Goal: Task Accomplishment & Management: Manage account settings

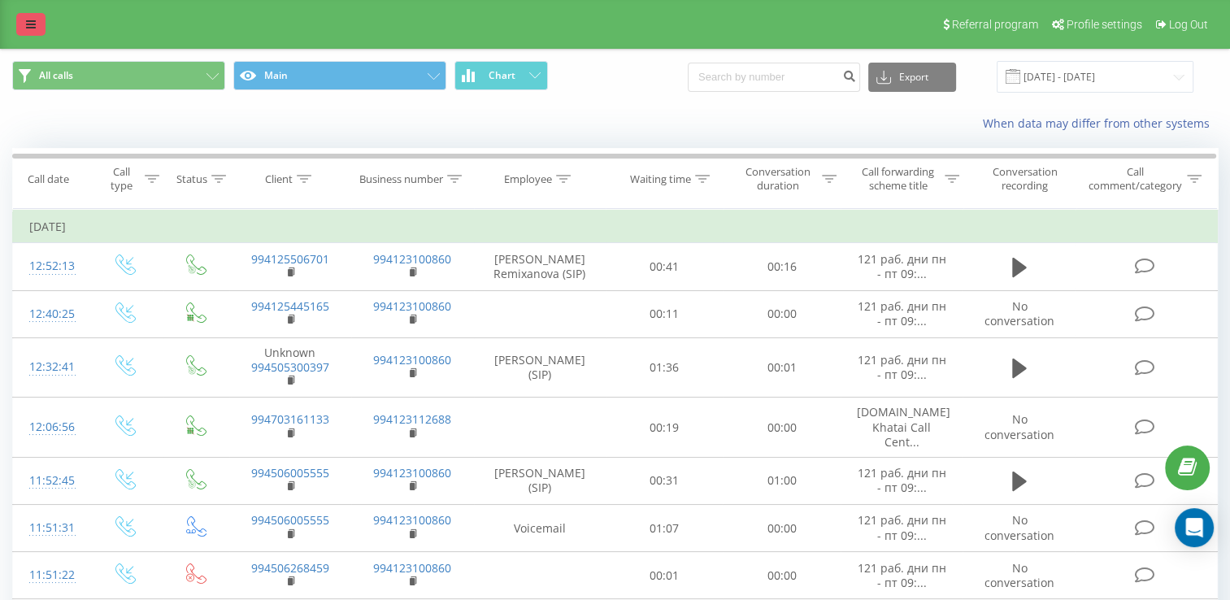
drag, startPoint x: 0, startPoint y: 0, endPoint x: 24, endPoint y: 18, distance: 30.3
click at [24, 18] on link at bounding box center [30, 24] width 29 height 23
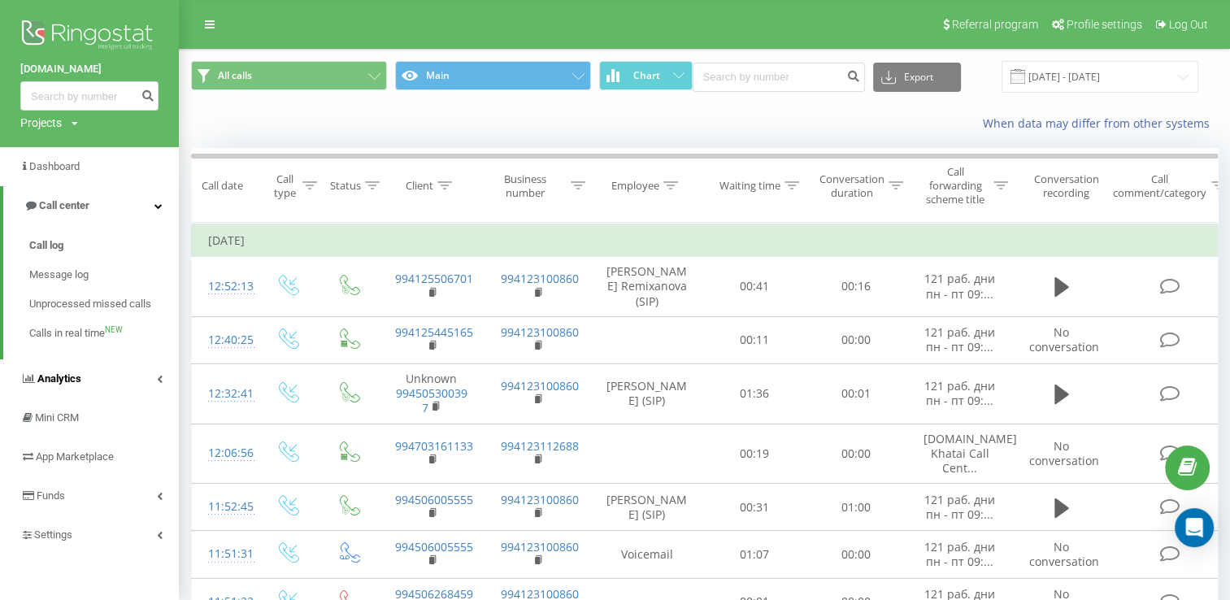
click at [48, 376] on span "Analytics" at bounding box center [59, 378] width 44 height 12
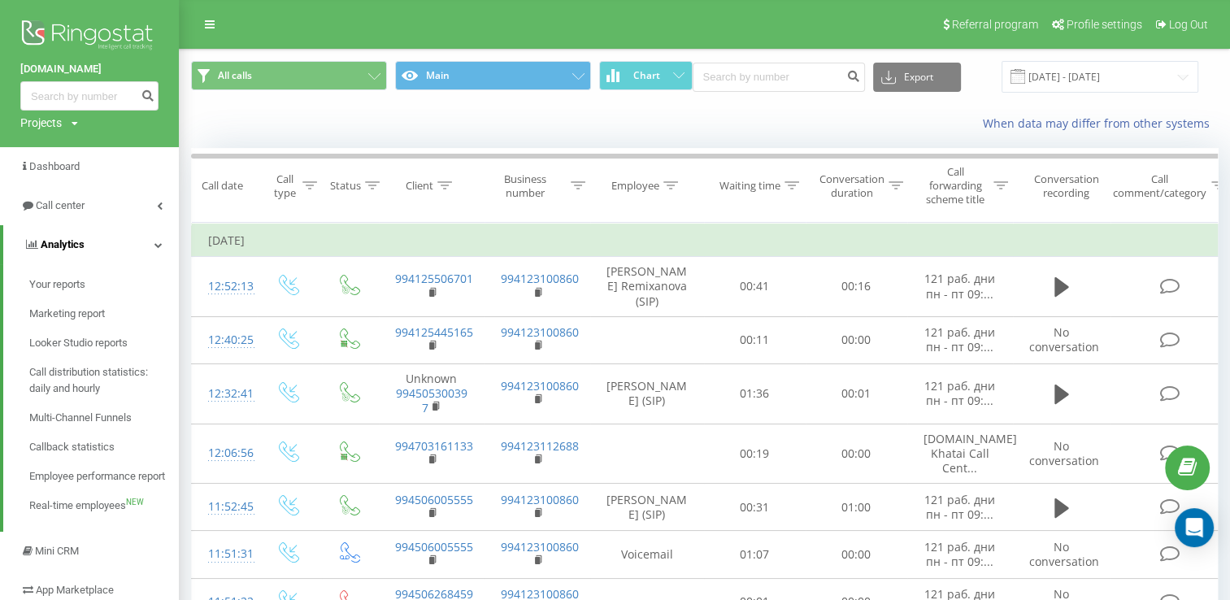
click at [65, 238] on span "Analytics" at bounding box center [63, 244] width 44 height 12
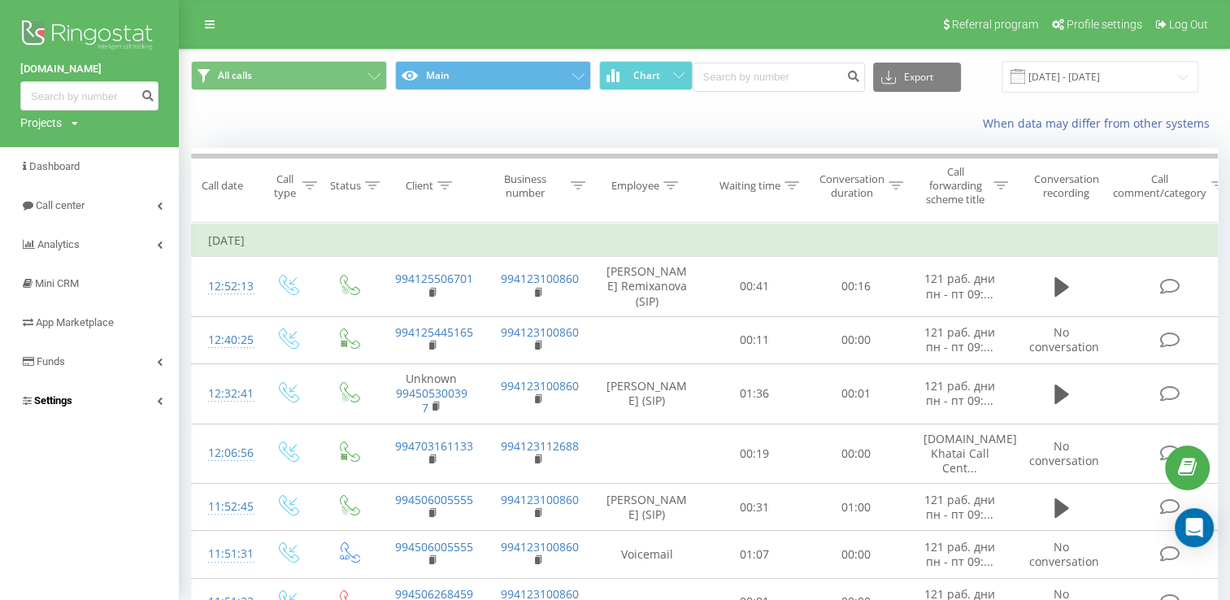
click at [48, 407] on span "Settings" at bounding box center [53, 400] width 38 height 12
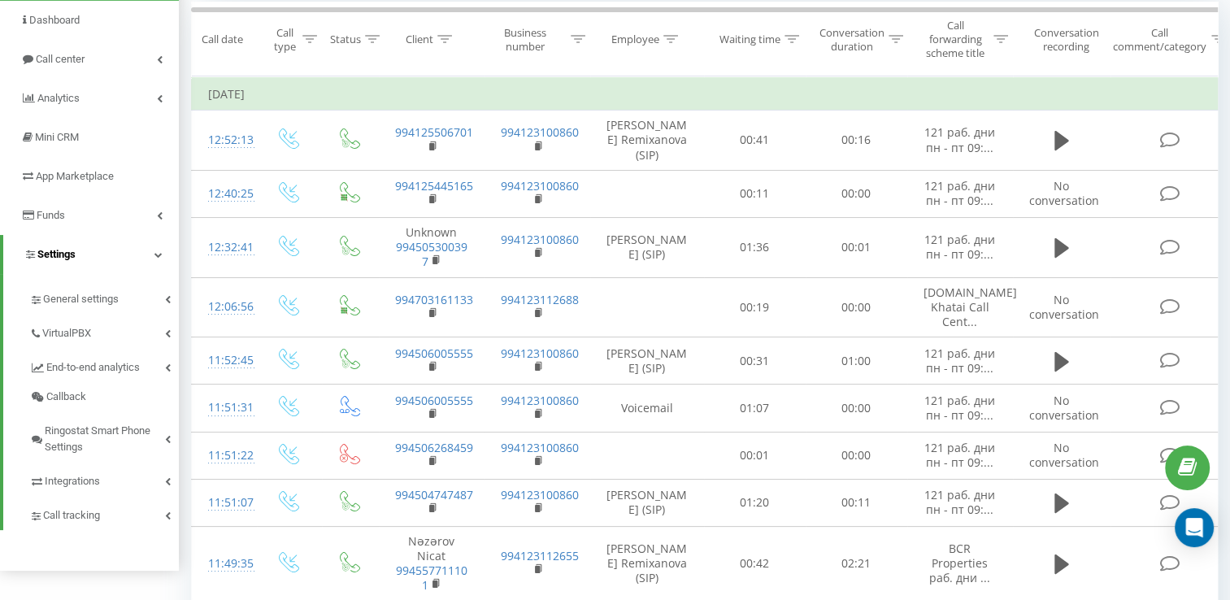
scroll to position [146, 0]
click at [85, 294] on span "General settings" at bounding box center [81, 299] width 76 height 16
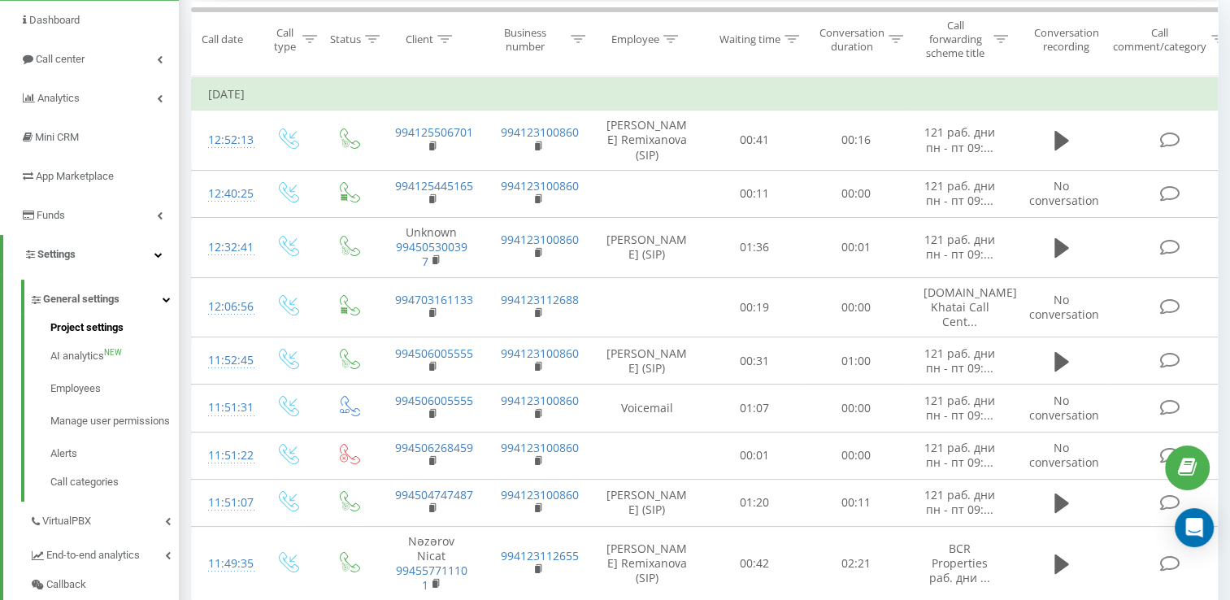
click at [81, 320] on span "Project settings" at bounding box center [86, 328] width 73 height 16
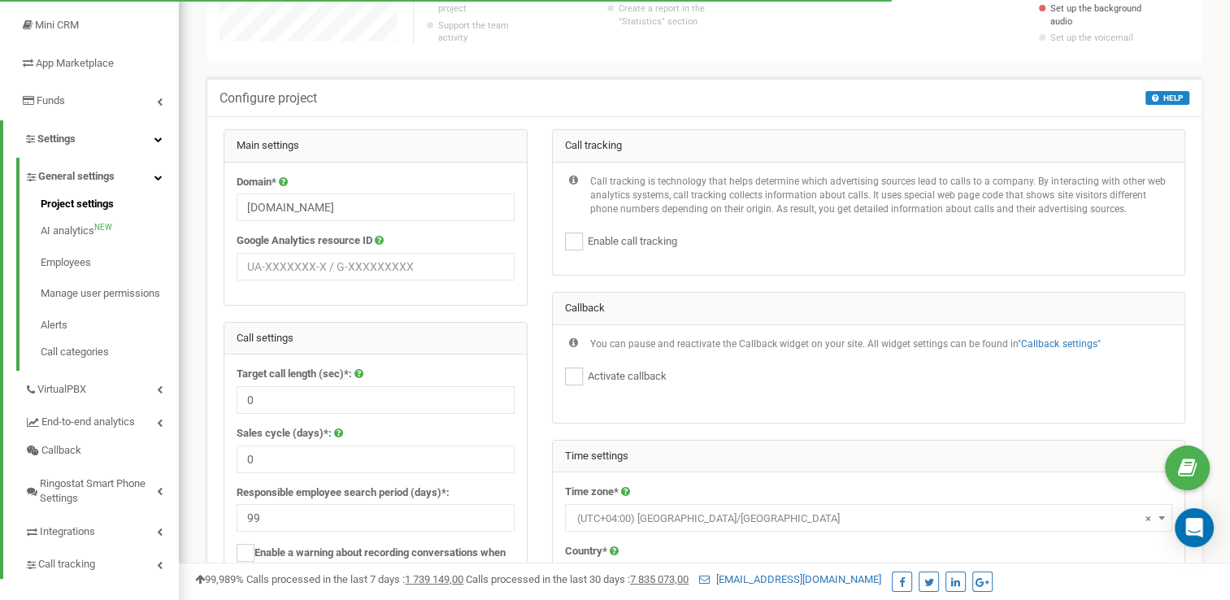
scroll to position [237, 0]
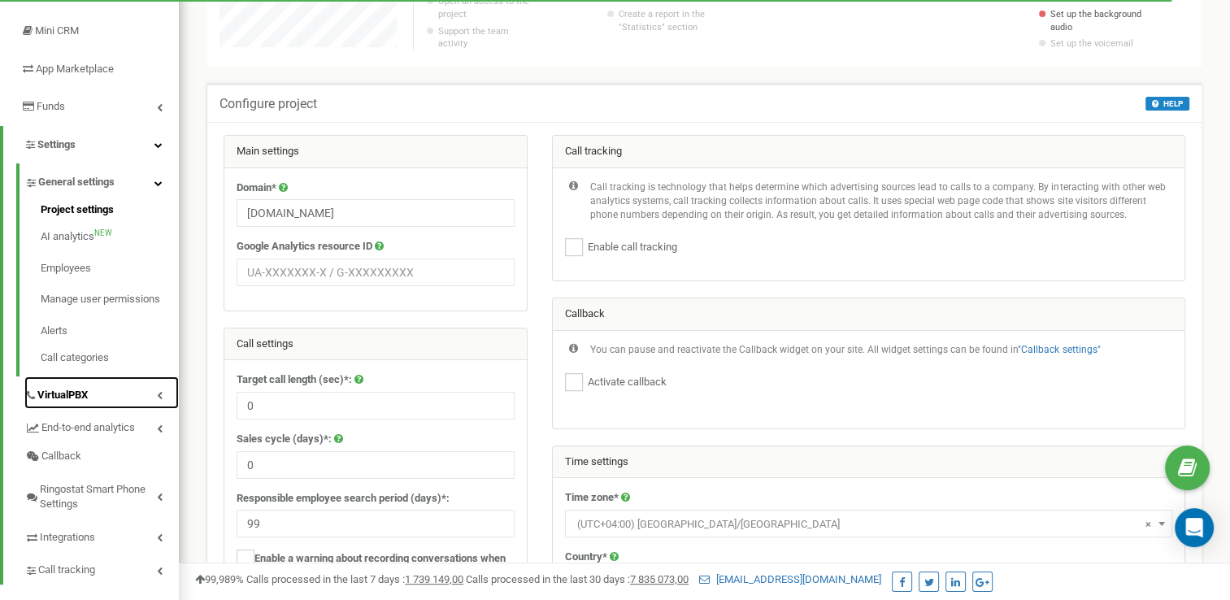
click at [44, 396] on span "VirtualPBX" at bounding box center [62, 395] width 50 height 15
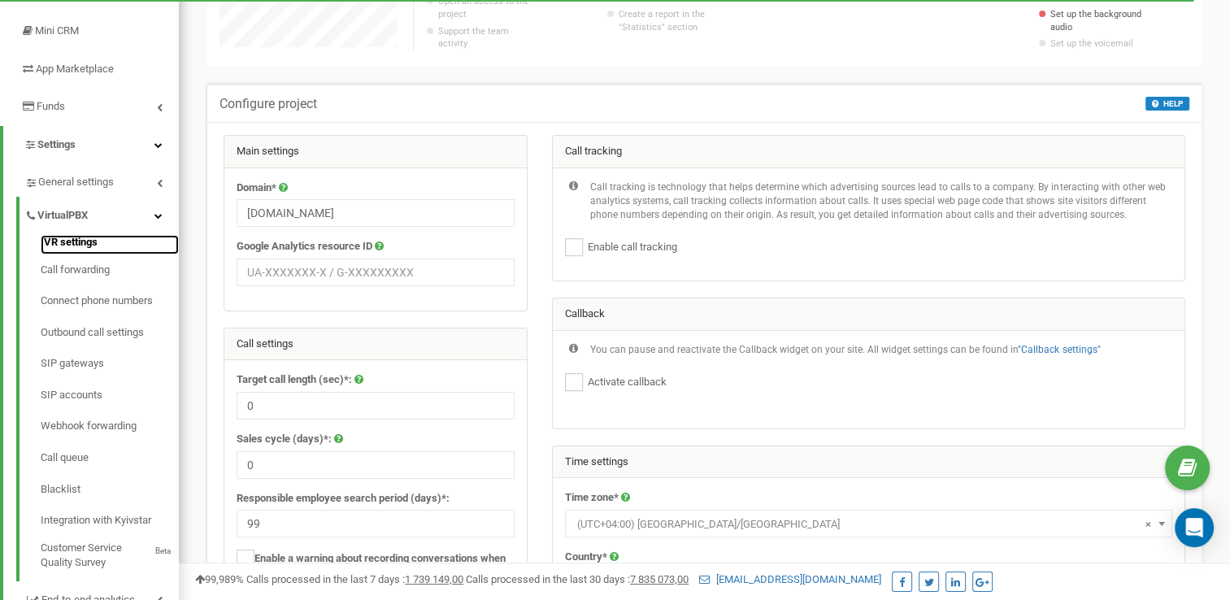
click at [94, 236] on link "IVR settings" at bounding box center [110, 245] width 138 height 20
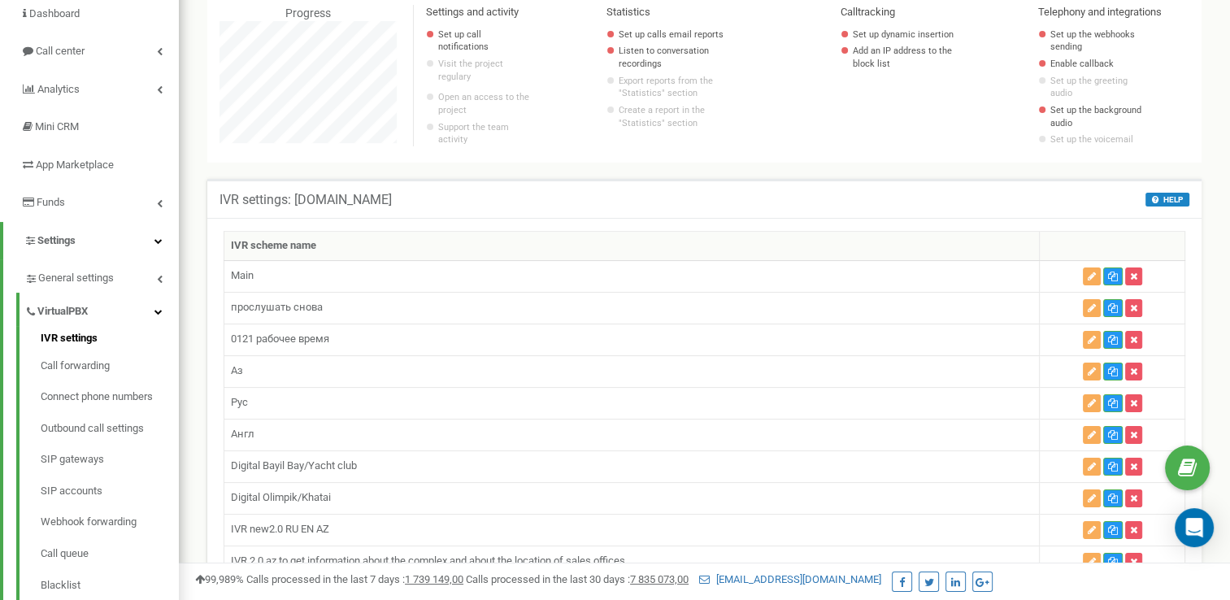
scroll to position [213, 0]
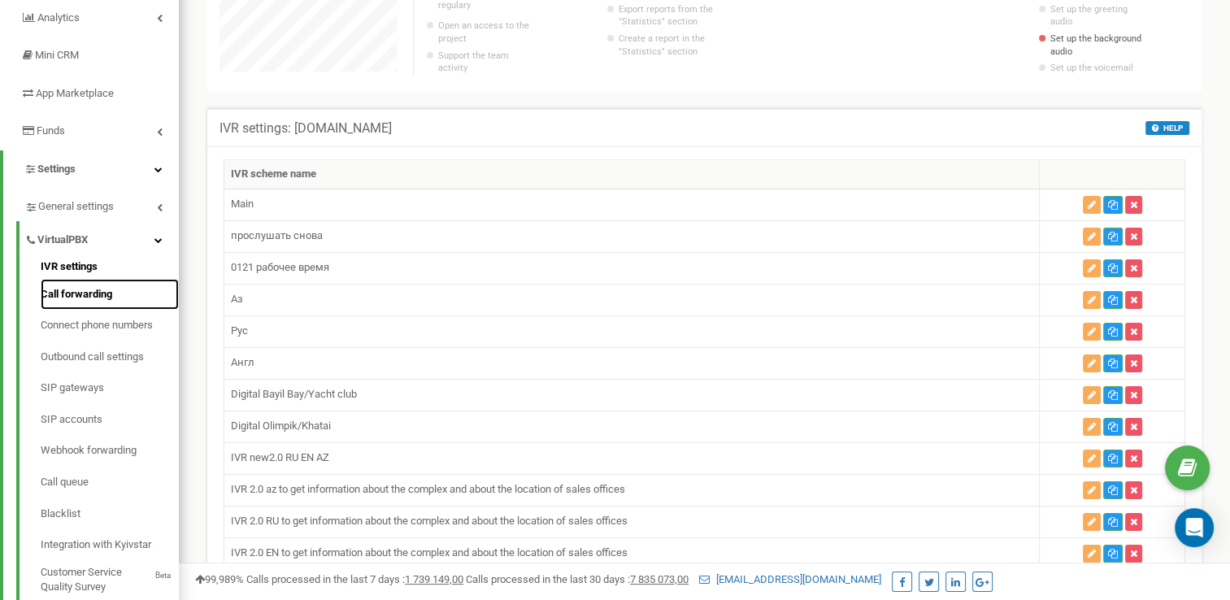
click at [93, 301] on link "Call forwarding" at bounding box center [110, 295] width 138 height 32
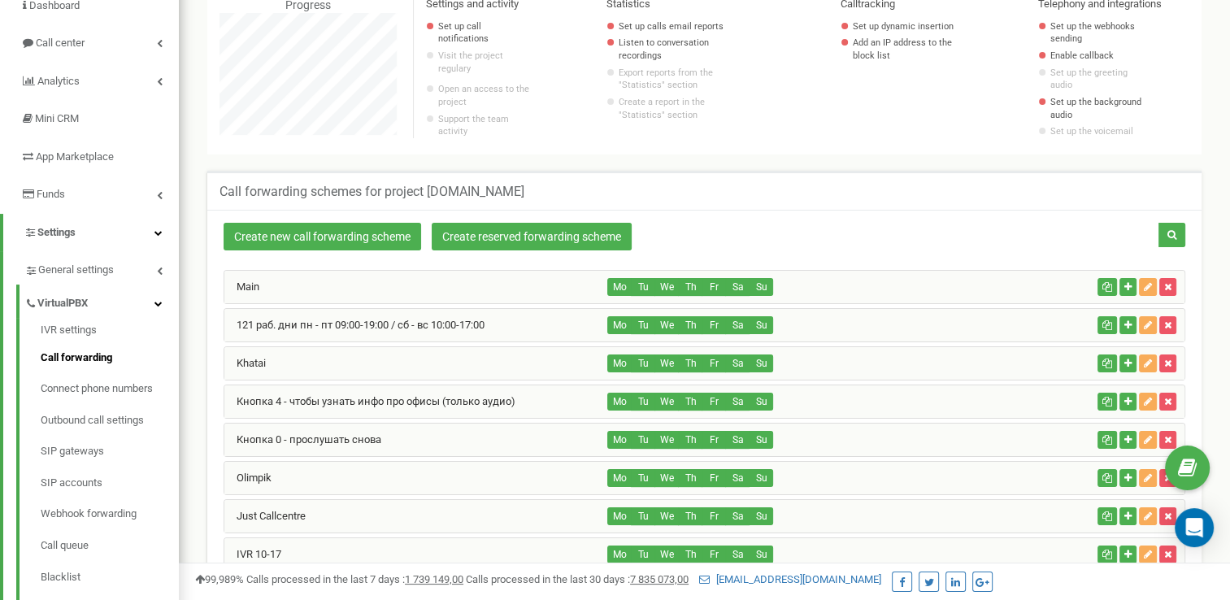
scroll to position [179, 0]
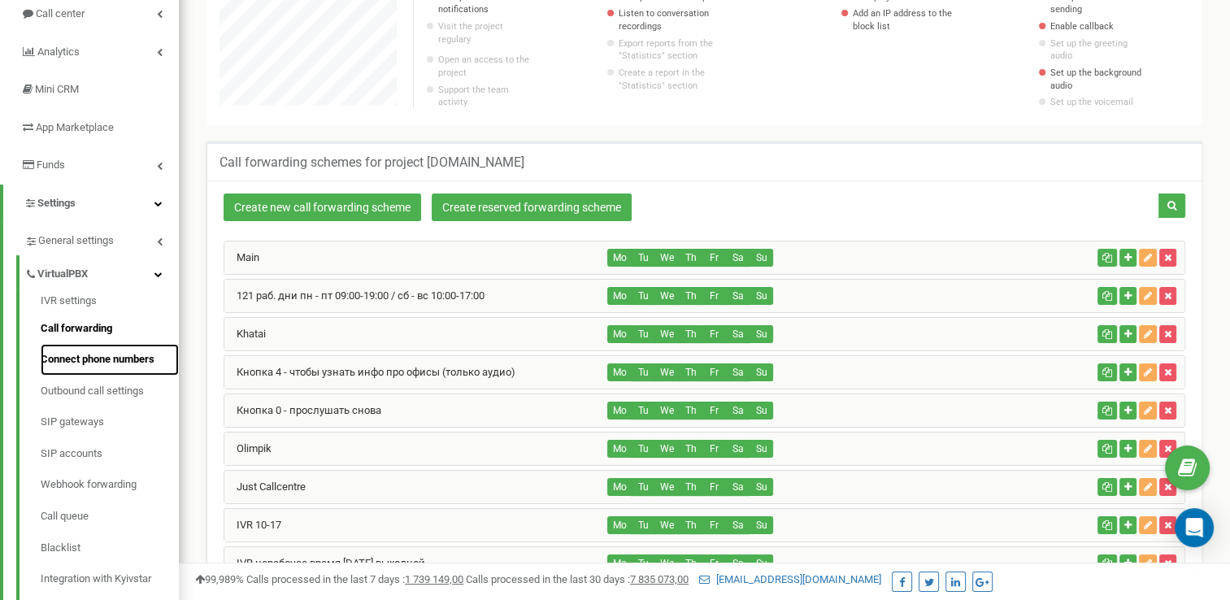
click at [99, 366] on link "Connect phone numbers" at bounding box center [110, 360] width 138 height 32
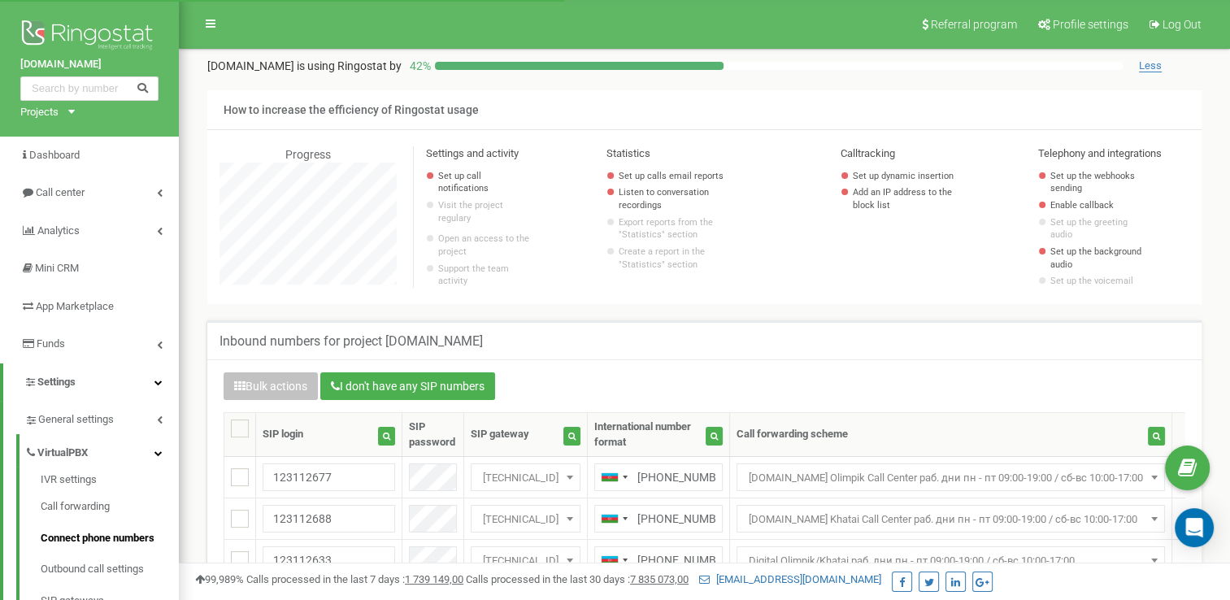
scroll to position [976, 1051]
click at [218, 356] on div "Inbound numbers for project bcr.az" at bounding box center [704, 339] width 995 height 39
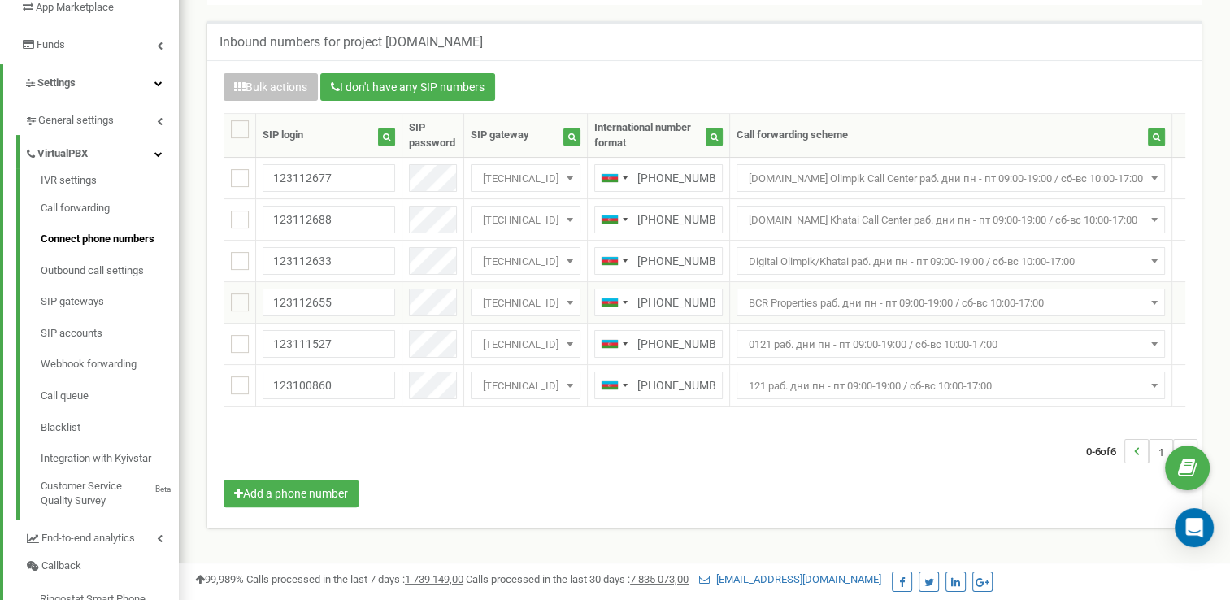
scroll to position [296, 0]
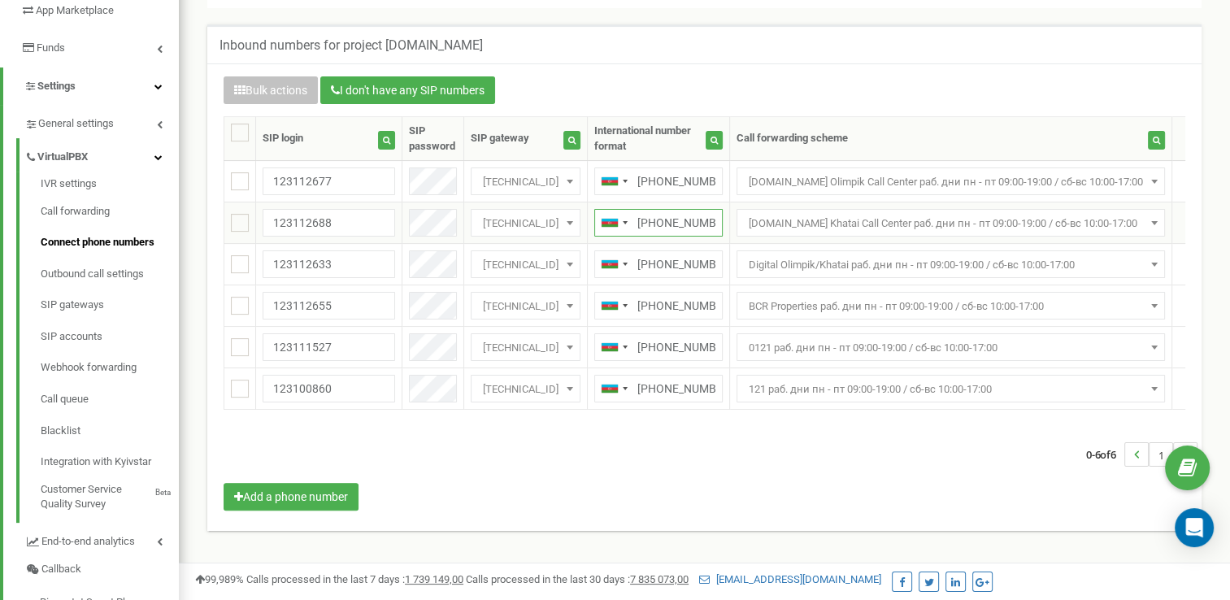
click at [667, 219] on input "+994123112688" at bounding box center [659, 223] width 128 height 28
click at [618, 473] on div "0-6 of 6 1" at bounding box center [704, 454] width 987 height 57
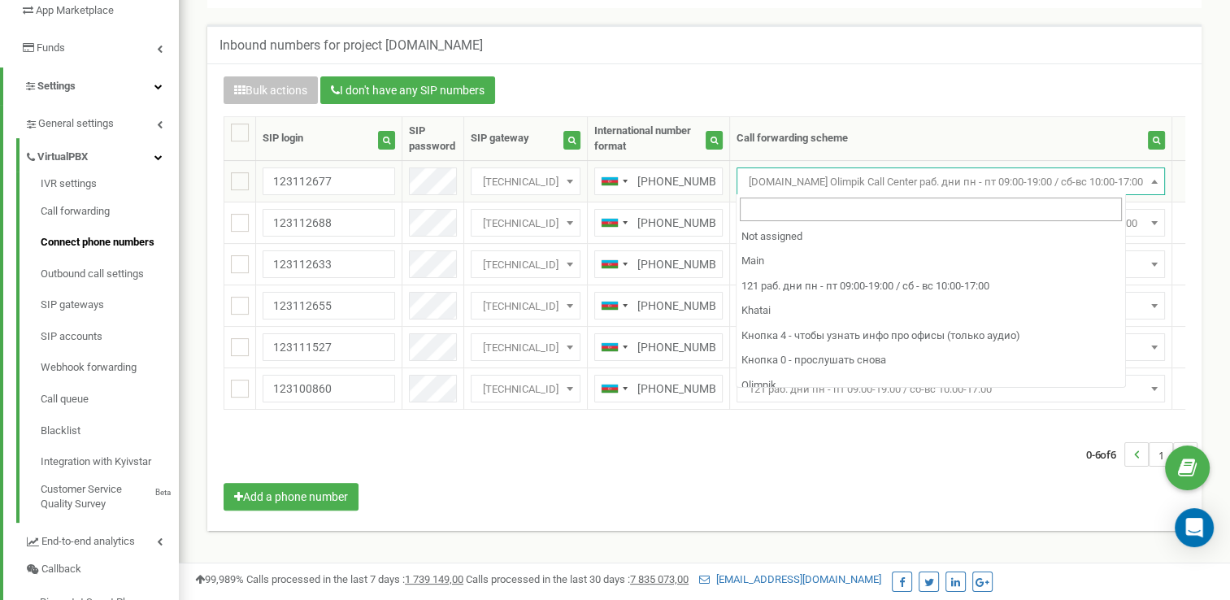
click at [831, 177] on span "Bina.az Olimpik Call Center раб. дни пн - пт 09:00-19:00 / сб-вс 10:00-17:00" at bounding box center [951, 182] width 417 height 23
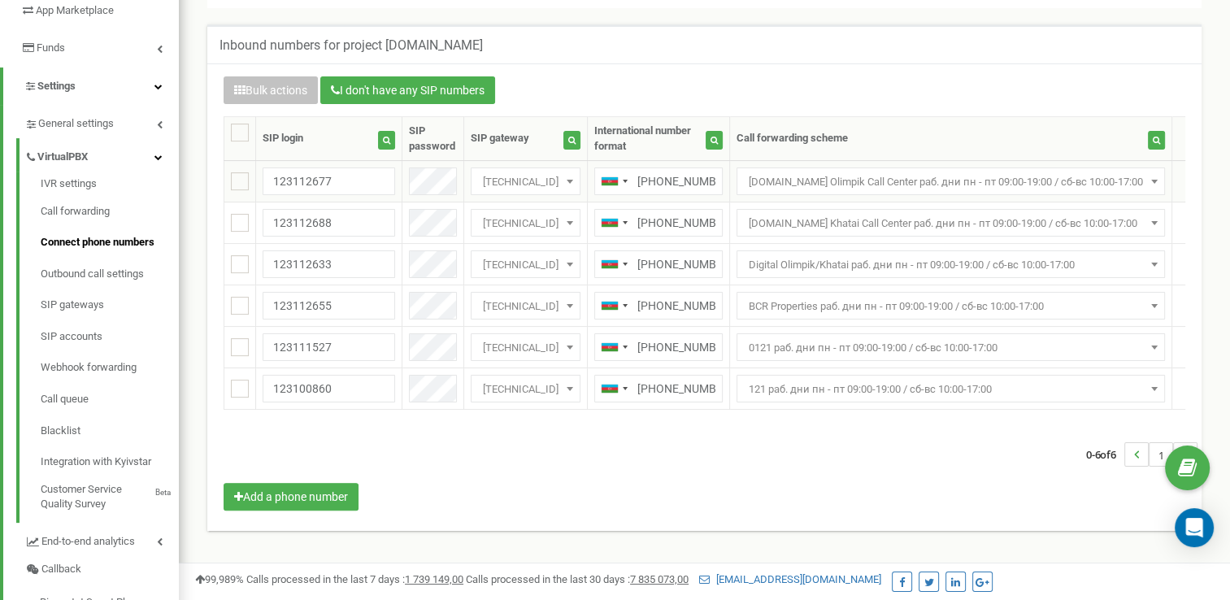
click at [831, 177] on span "Bina.az Olimpik Call Center раб. дни пн - пт 09:00-19:00 / сб-вс 10:00-17:00" at bounding box center [951, 182] width 417 height 23
click at [1148, 131] on button "button" at bounding box center [1156, 140] width 17 height 19
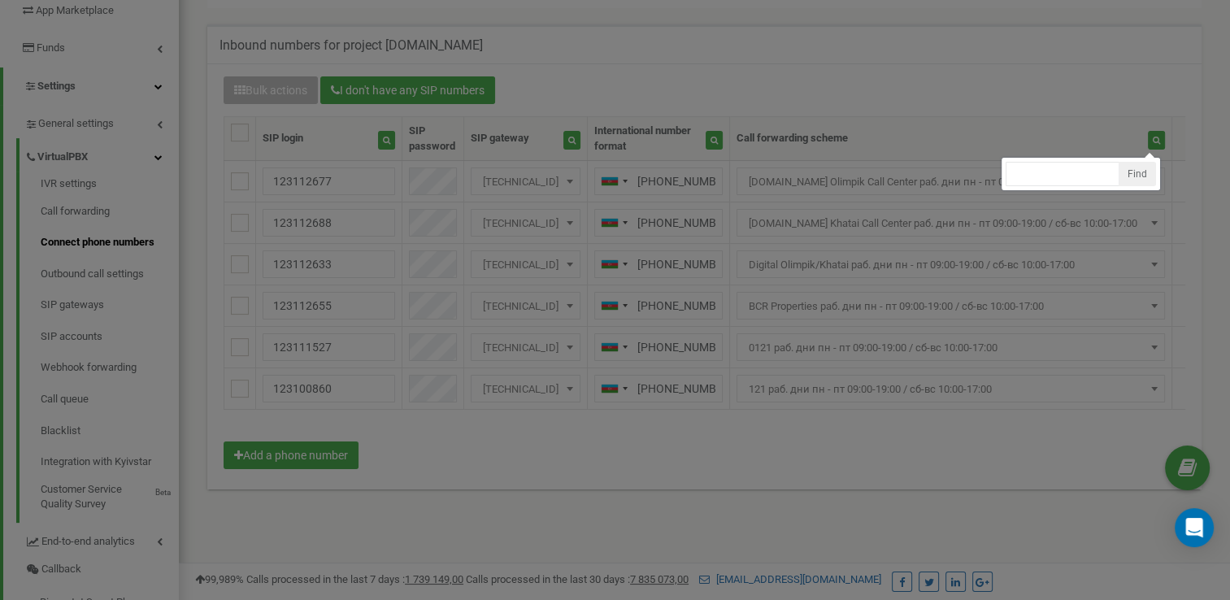
click at [862, 128] on div at bounding box center [615, 192] width 1230 height 976
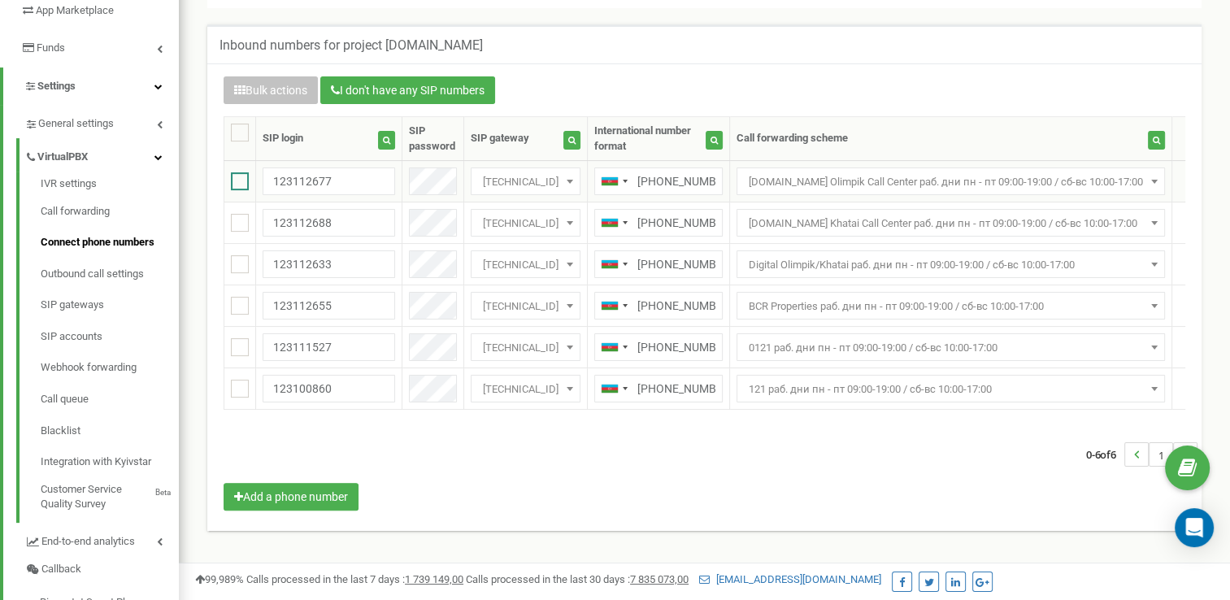
click at [232, 181] on ins at bounding box center [240, 181] width 18 height 18
checkbox input "false"
click at [108, 307] on link "SIP gateways" at bounding box center [110, 306] width 138 height 32
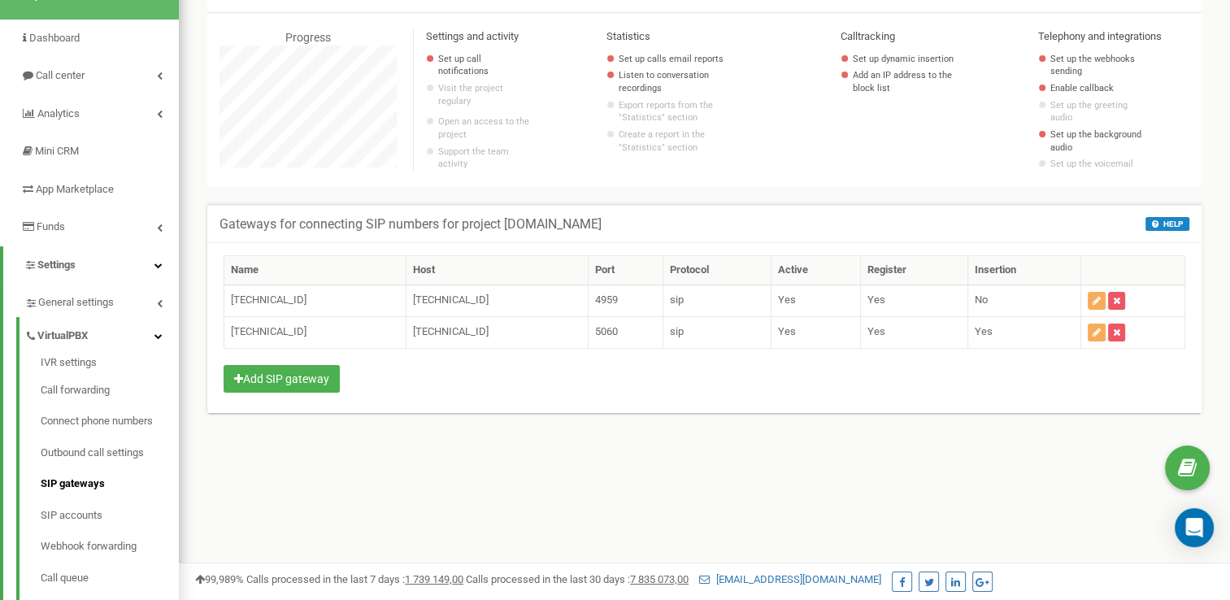
scroll to position [119, 0]
click at [517, 336] on td "[TECHNICAL_ID]" at bounding box center [498, 331] width 182 height 32
click at [462, 298] on td "[TECHNICAL_ID]" at bounding box center [498, 299] width 182 height 32
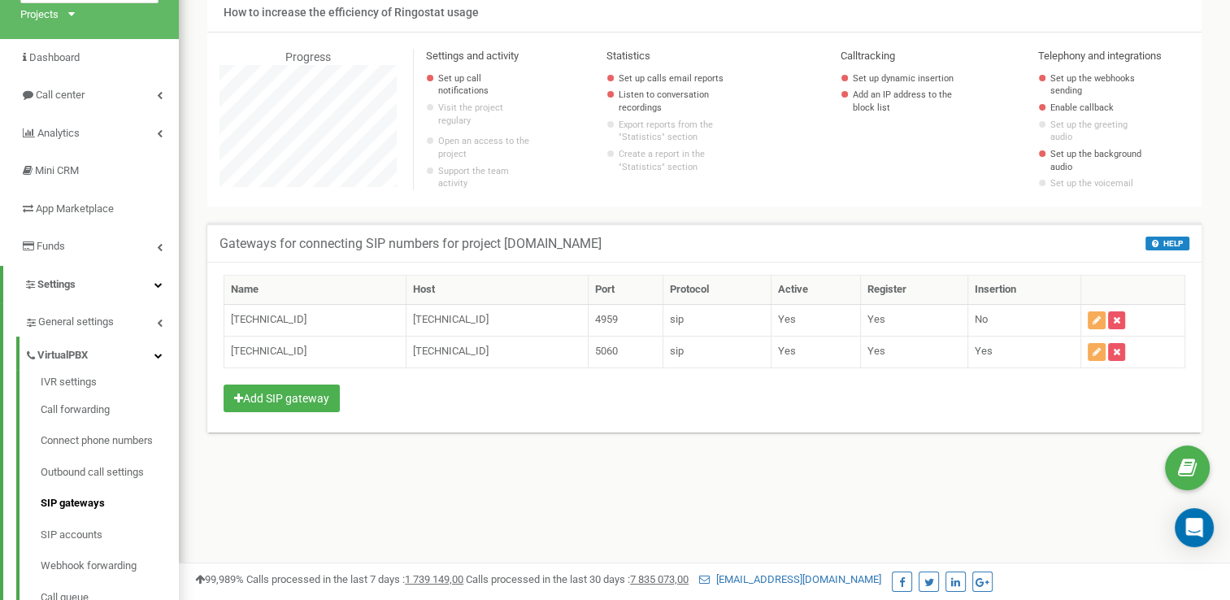
scroll to position [195, 0]
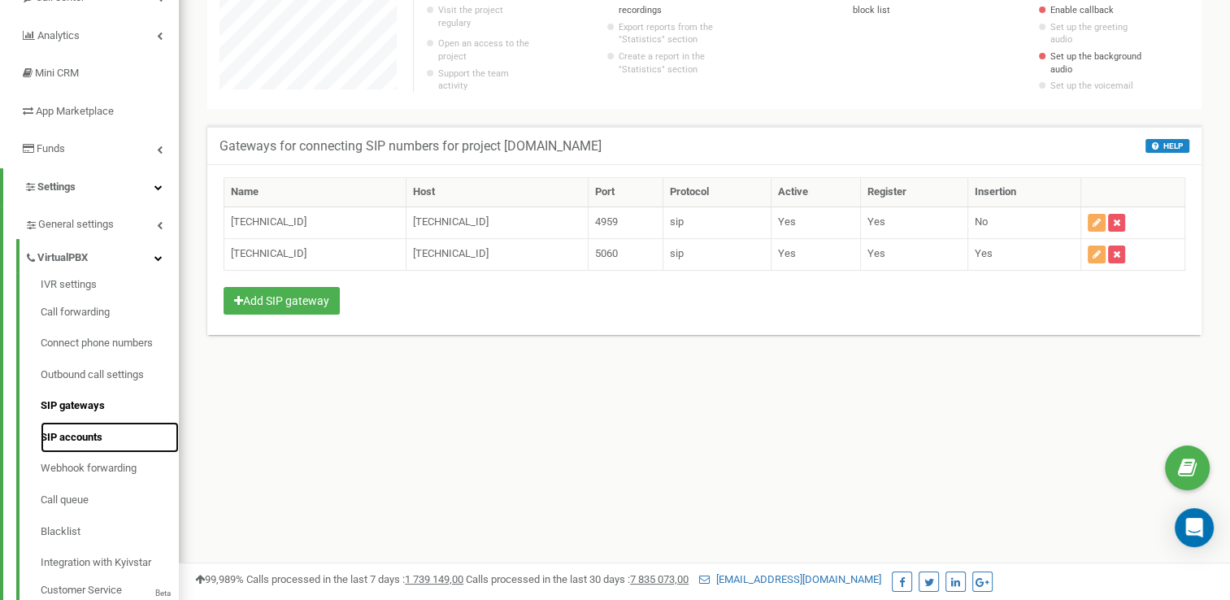
click at [65, 442] on link "SIP accounts" at bounding box center [110, 438] width 138 height 32
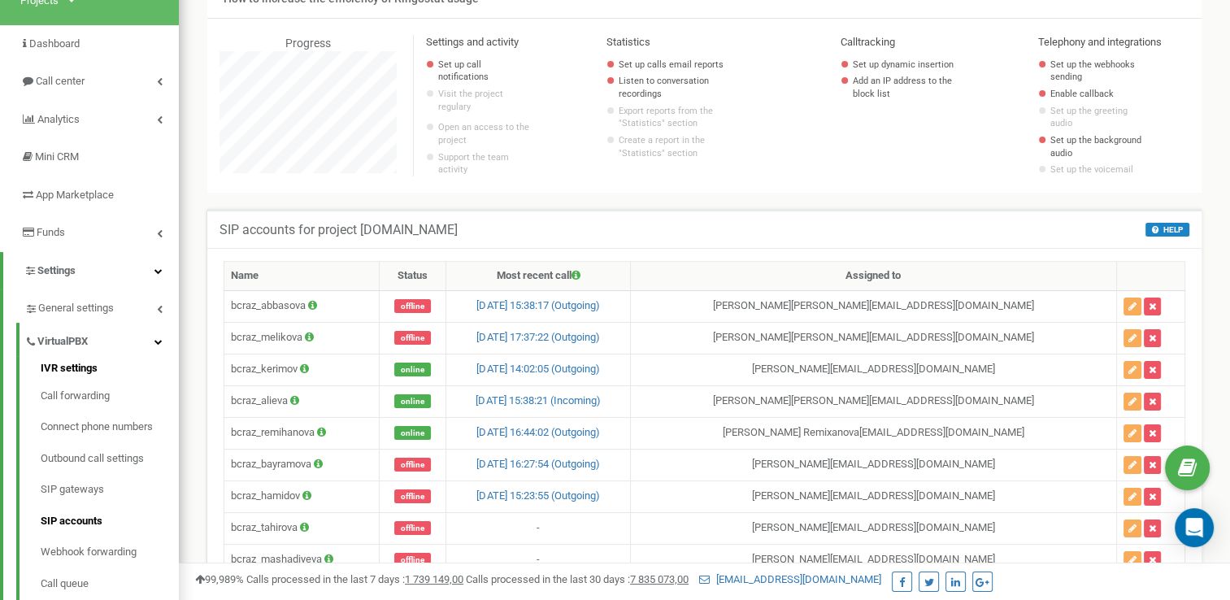
scroll to position [109, 0]
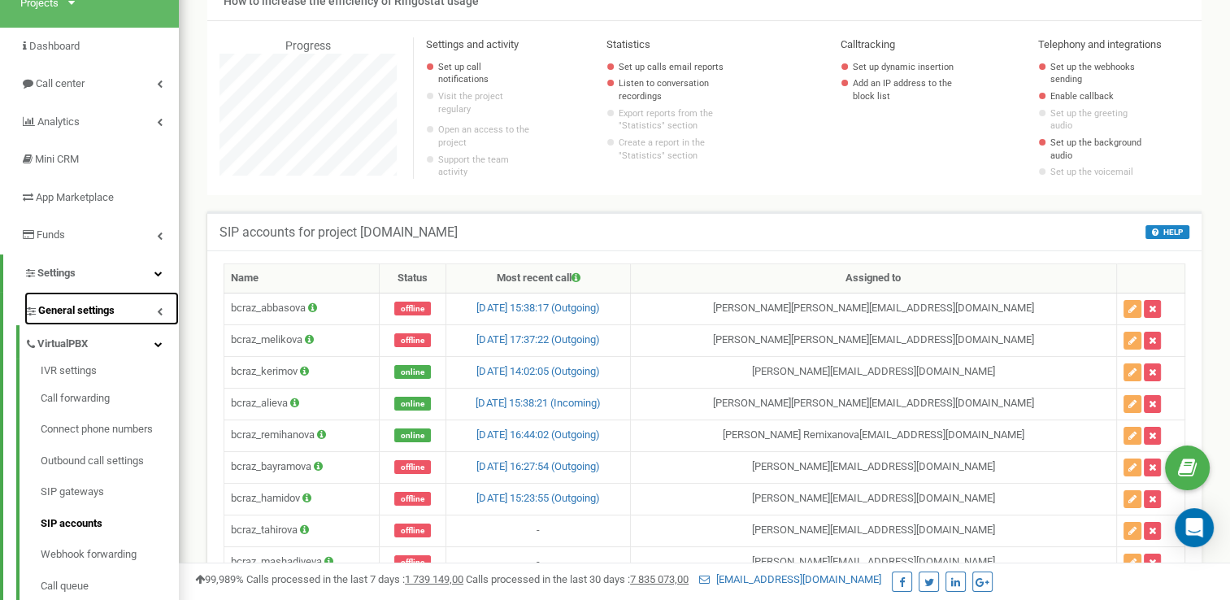
click at [60, 306] on span "General settings" at bounding box center [76, 310] width 76 height 15
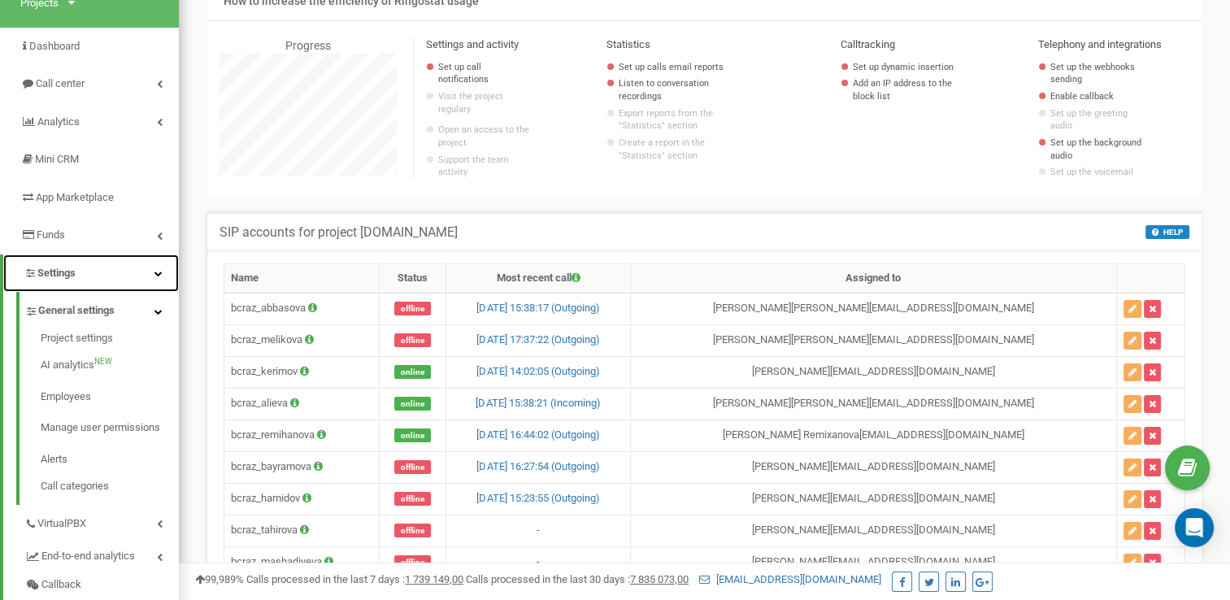
click at [118, 262] on link "Settings" at bounding box center [91, 274] width 176 height 38
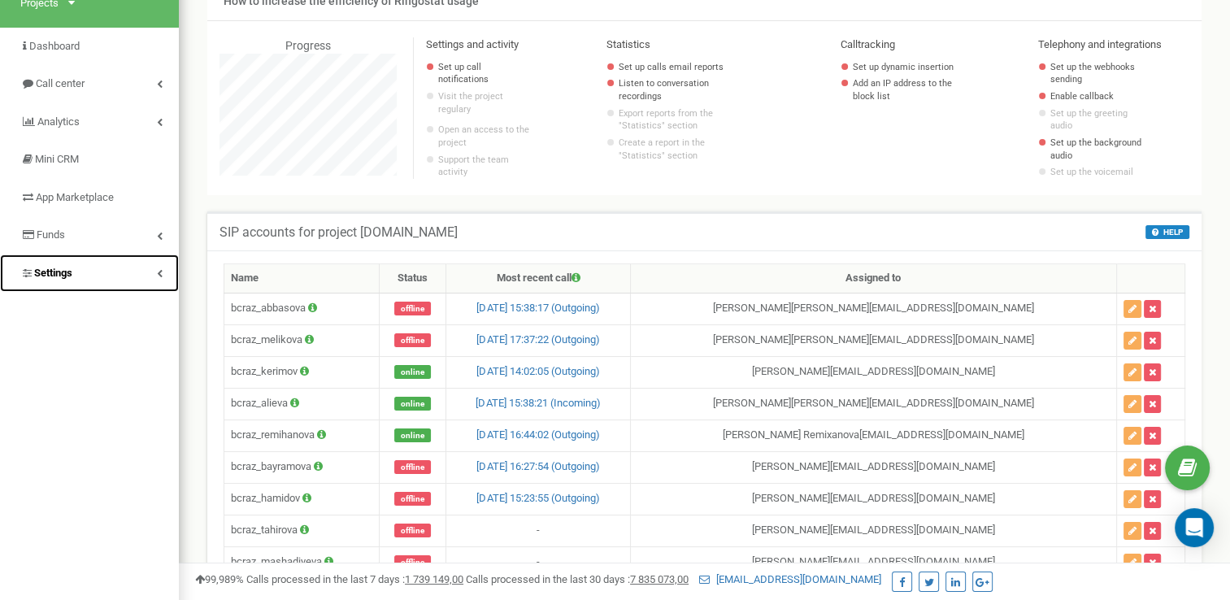
click at [118, 262] on link "Settings" at bounding box center [89, 274] width 179 height 38
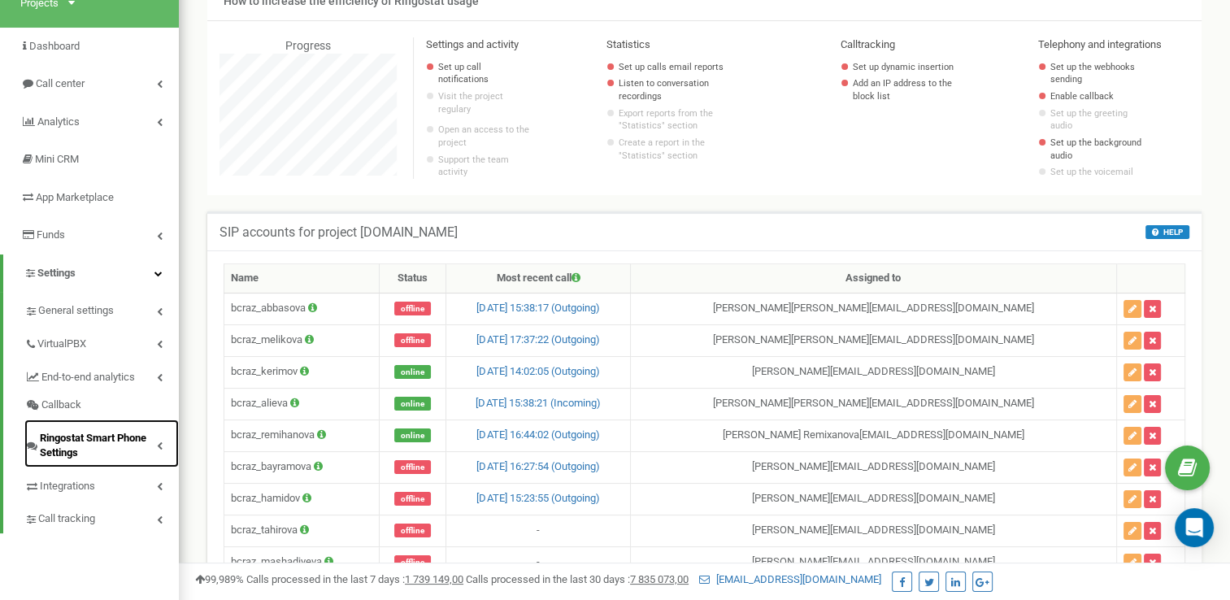
click at [67, 432] on span "Ringostat Smart Phone Settings" at bounding box center [98, 446] width 117 height 30
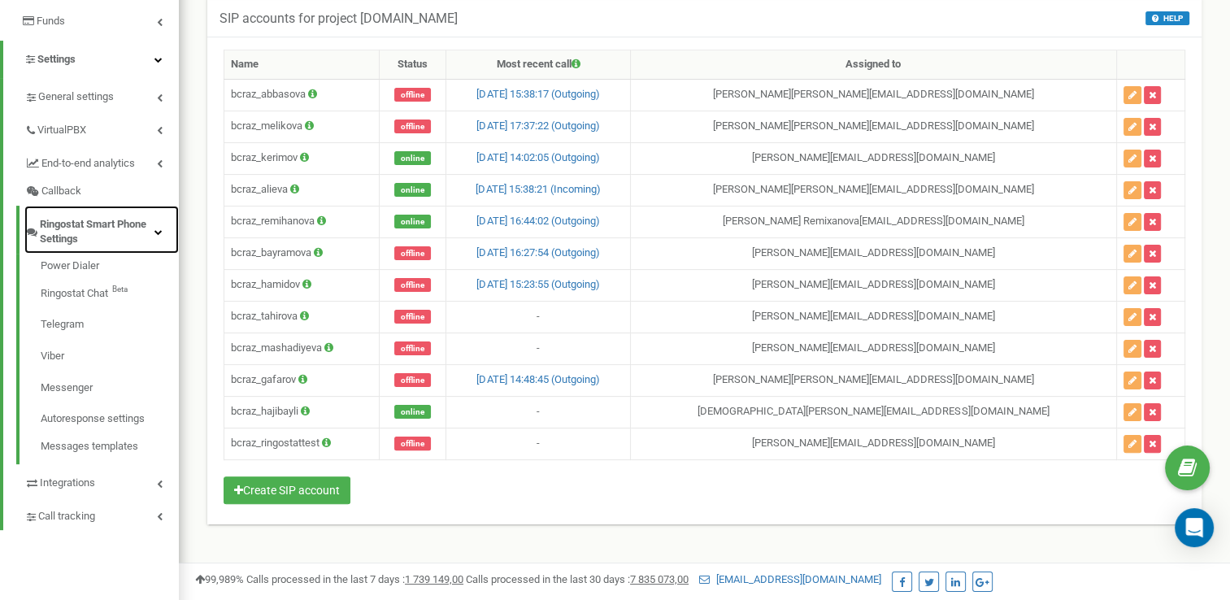
scroll to position [335, 0]
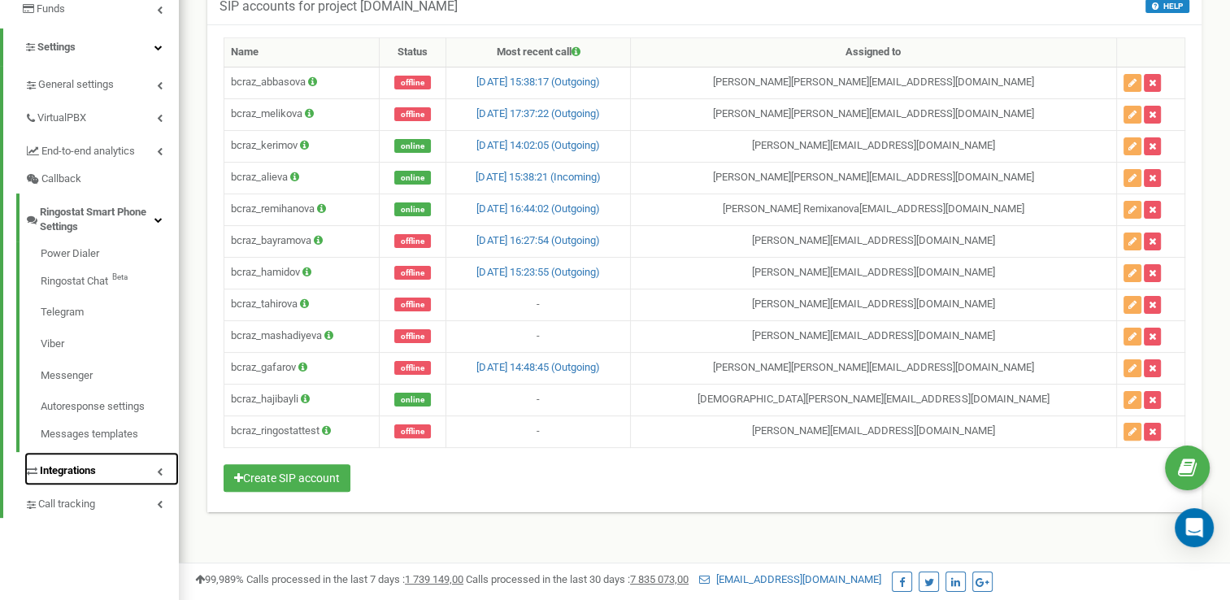
click at [55, 479] on link "Integrations" at bounding box center [101, 468] width 155 height 33
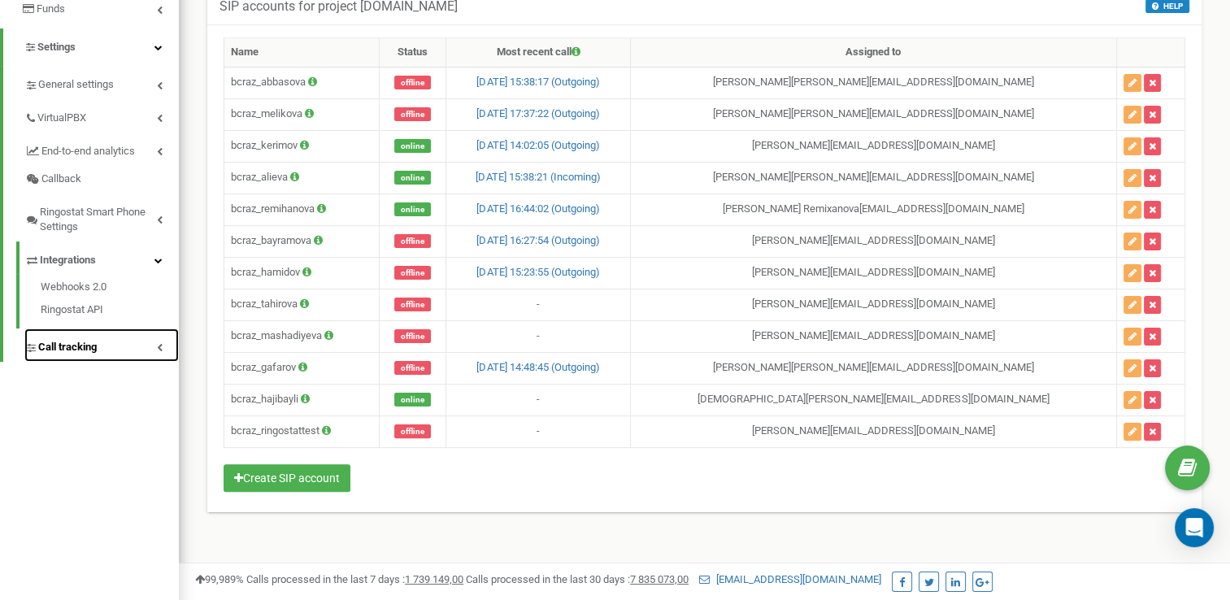
click at [55, 346] on span "Call tracking" at bounding box center [67, 347] width 59 height 15
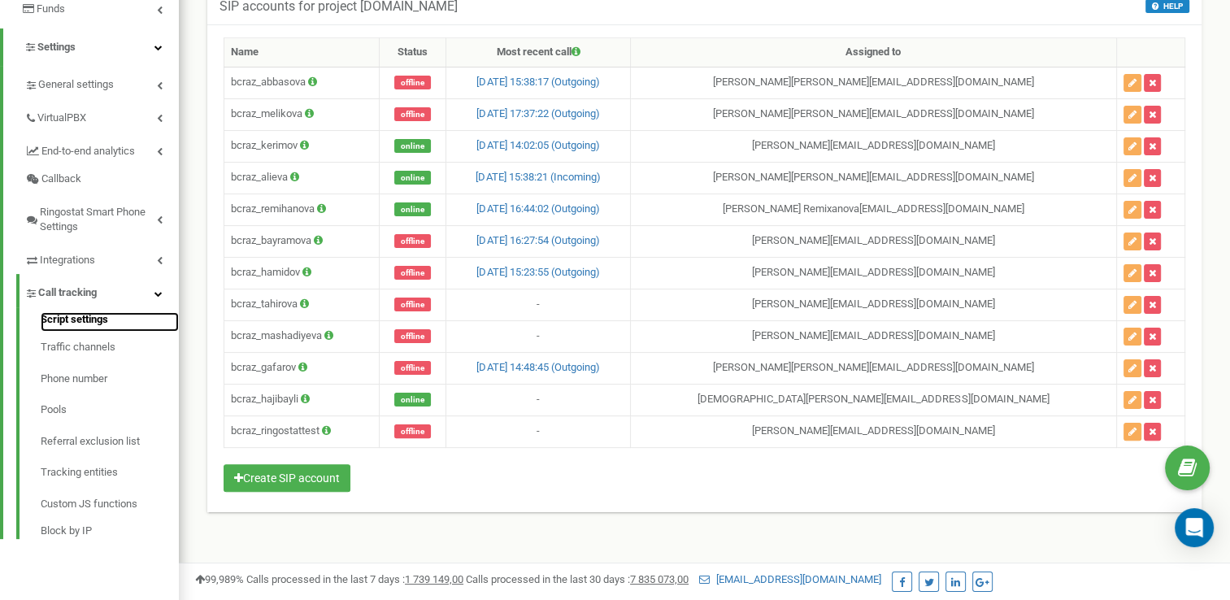
click at [74, 320] on link "Script settings" at bounding box center [110, 322] width 138 height 20
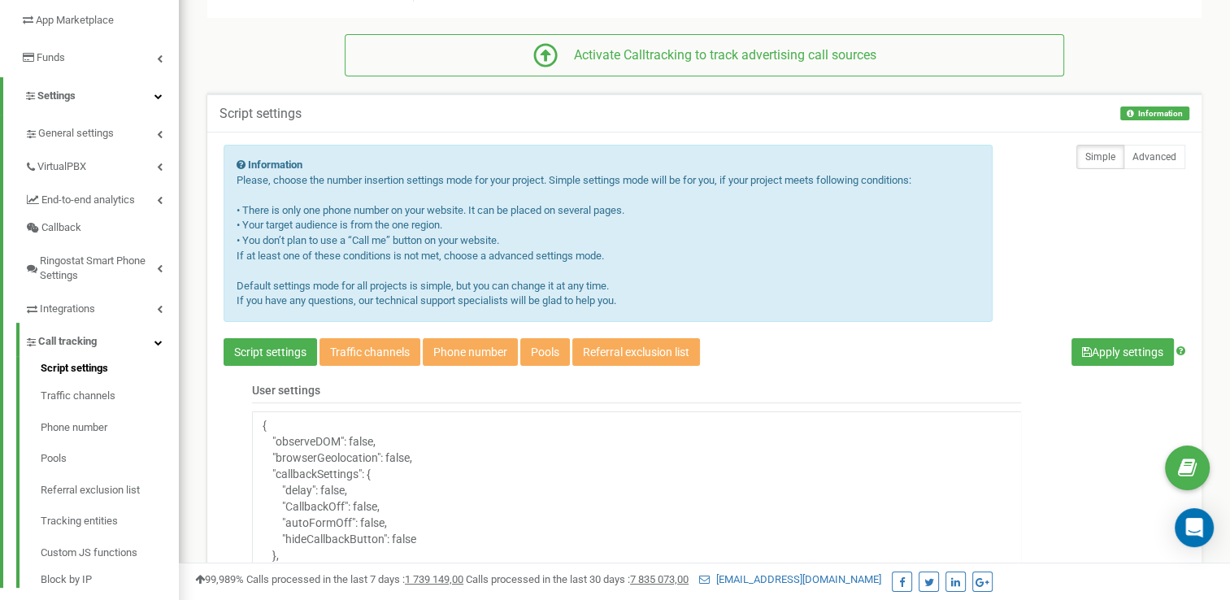
scroll to position [277, 0]
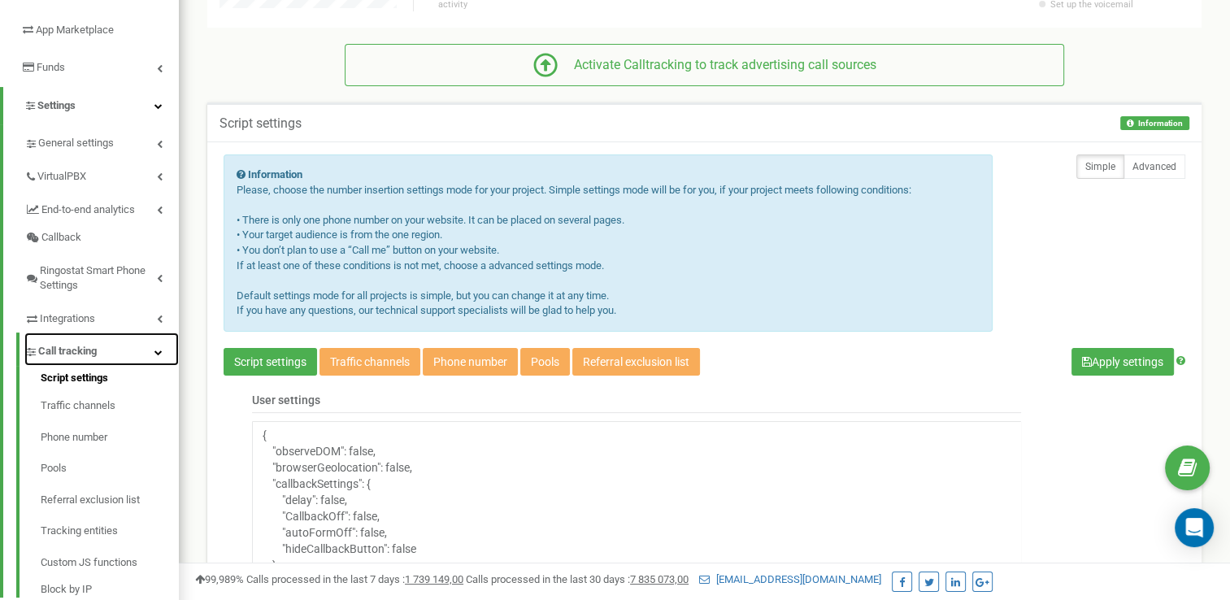
click at [88, 348] on span "Call tracking" at bounding box center [67, 351] width 59 height 15
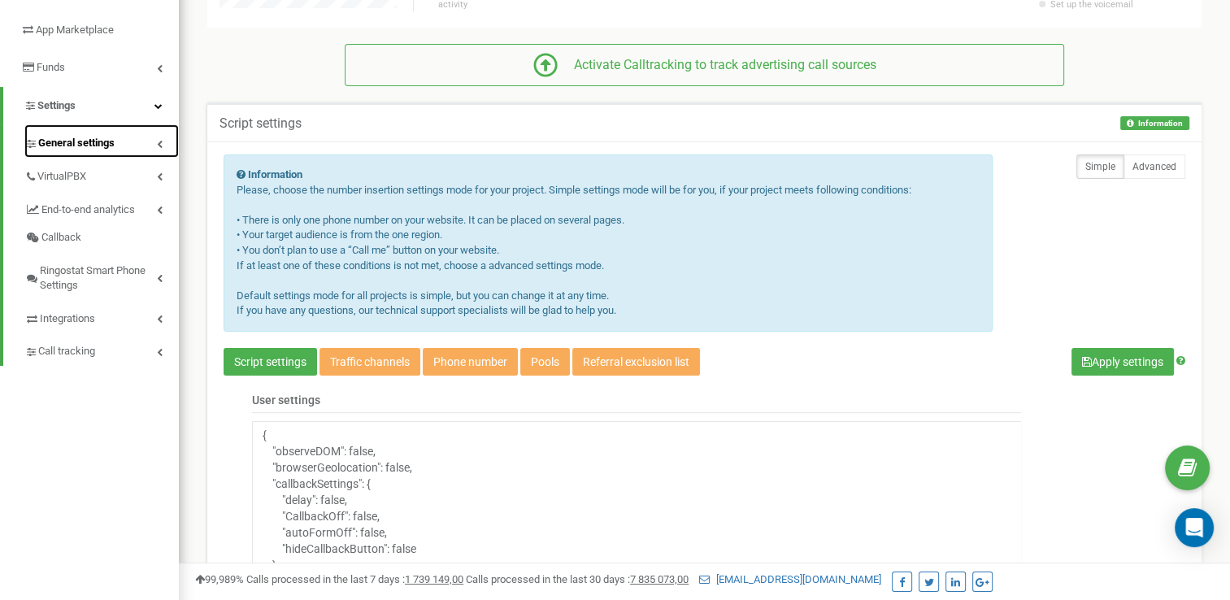
click at [119, 138] on link "General settings" at bounding box center [101, 140] width 155 height 33
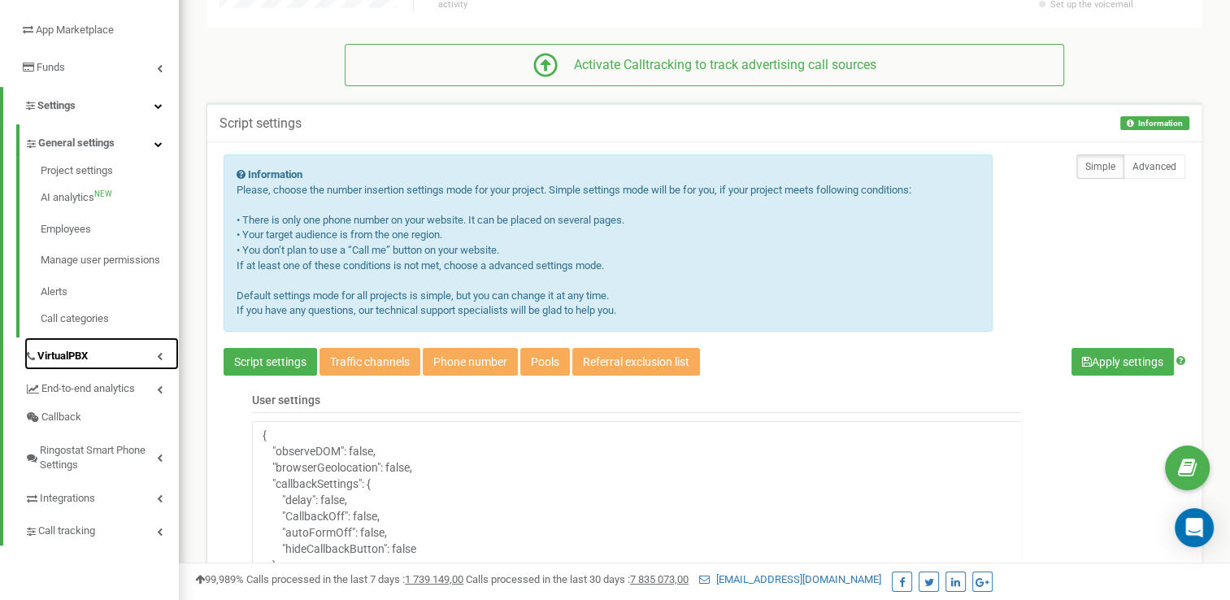
click at [37, 350] on span "VirtualPBX" at bounding box center [62, 356] width 50 height 15
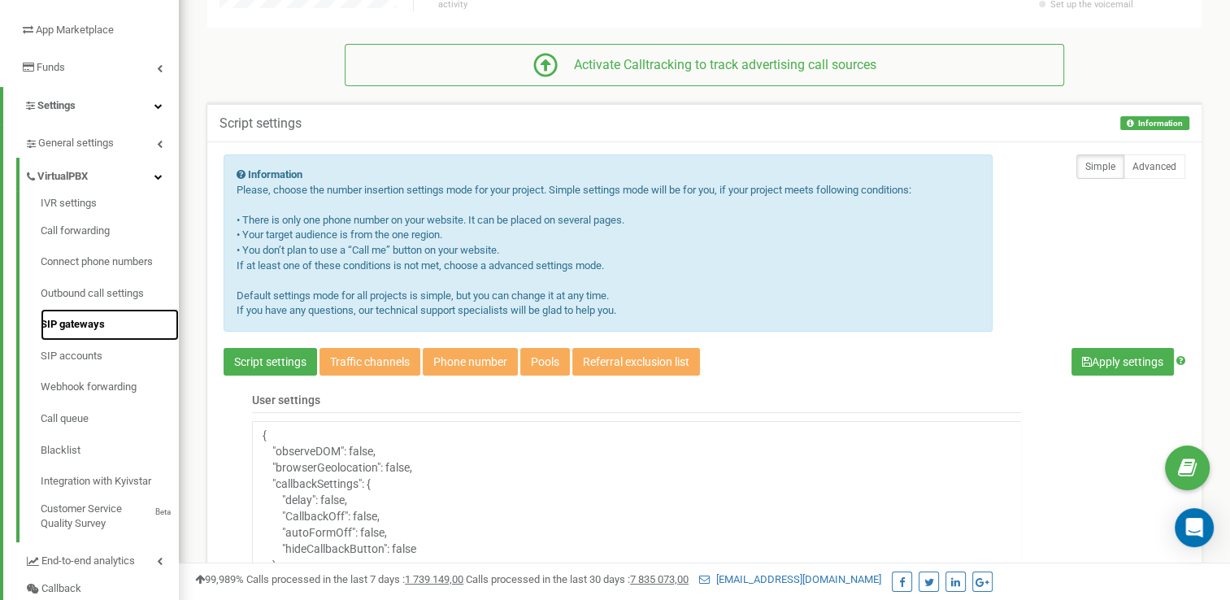
click at [76, 320] on link "SIP gateways" at bounding box center [110, 325] width 138 height 32
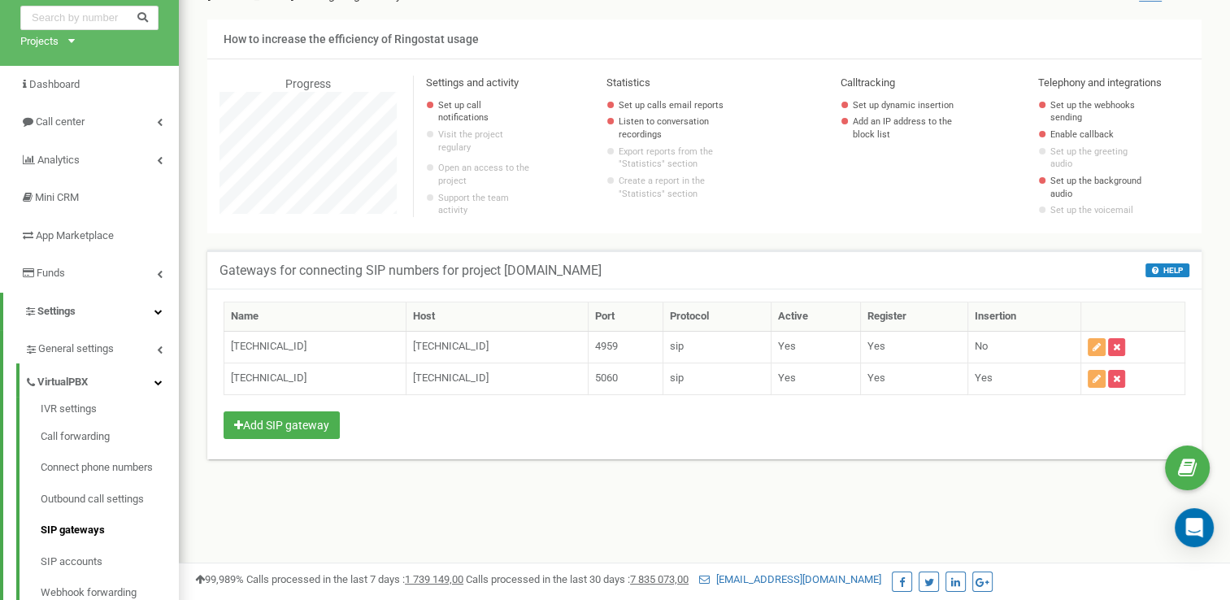
scroll to position [72, 0]
